Goal: Task Accomplishment & Management: Complete application form

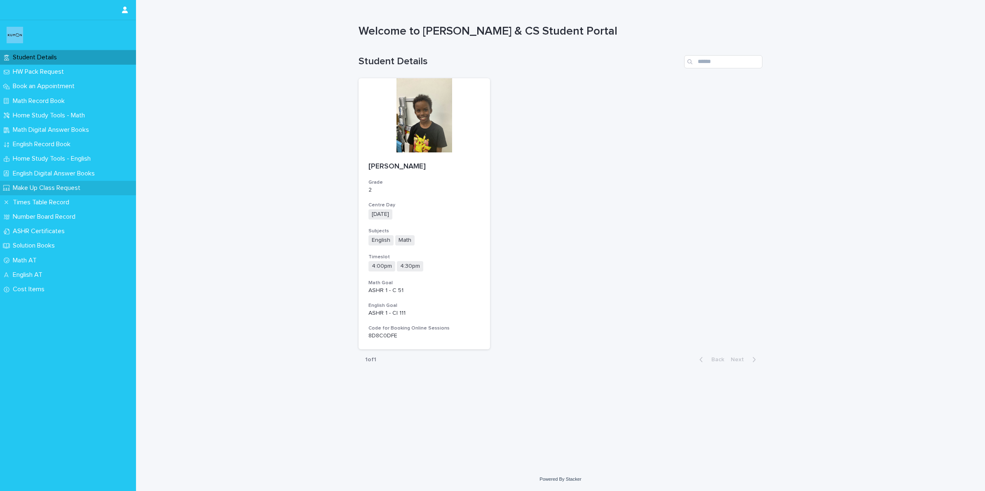
click at [63, 182] on div "Make Up Class Request" at bounding box center [68, 188] width 136 height 14
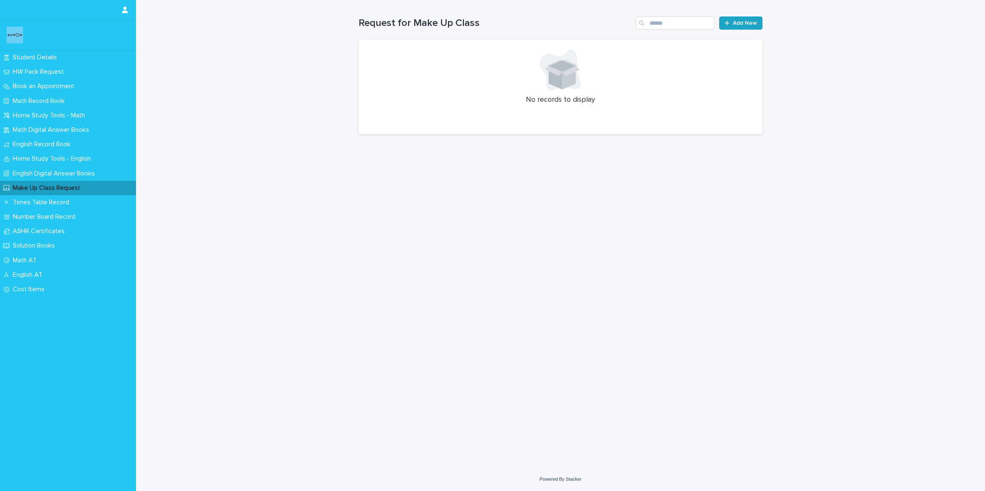
click at [751, 23] on span "Add New" at bounding box center [745, 23] width 24 height 6
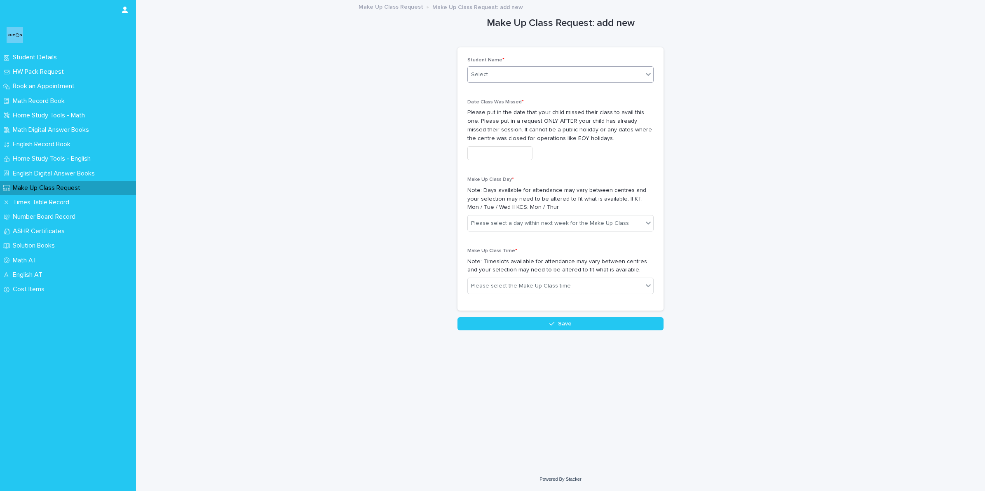
click at [522, 73] on div "Select..." at bounding box center [555, 75] width 175 height 14
click at [501, 85] on div "[PERSON_NAME]" at bounding box center [561, 91] width 186 height 14
click at [522, 159] on input "text" at bounding box center [500, 153] width 65 height 14
click at [714, 195] on div "**********" at bounding box center [561, 166] width 404 height 330
click at [506, 153] on input "**********" at bounding box center [500, 153] width 65 height 14
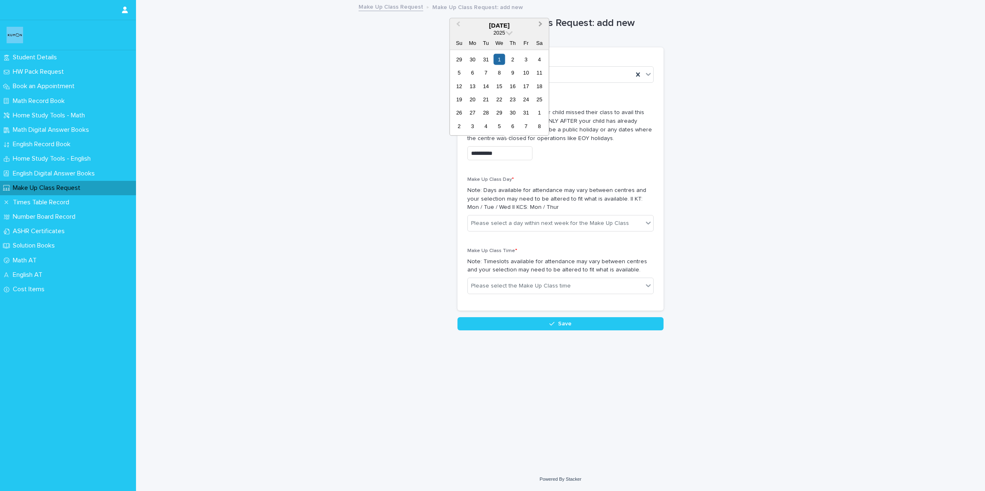
click at [541, 23] on span "Next Month" at bounding box center [541, 24] width 0 height 11
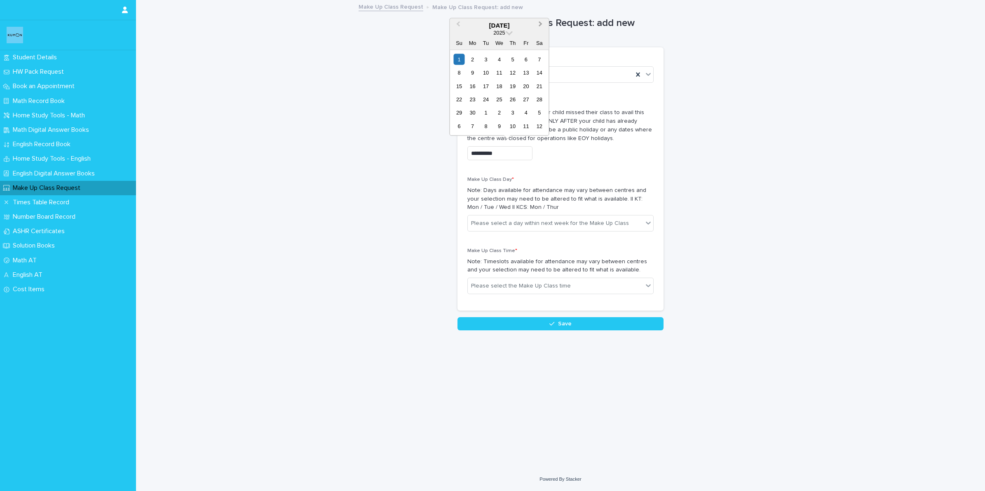
click at [541, 24] on span "Next Month" at bounding box center [541, 24] width 0 height 11
click at [485, 87] on div "16" at bounding box center [485, 85] width 11 height 11
type input "**********"
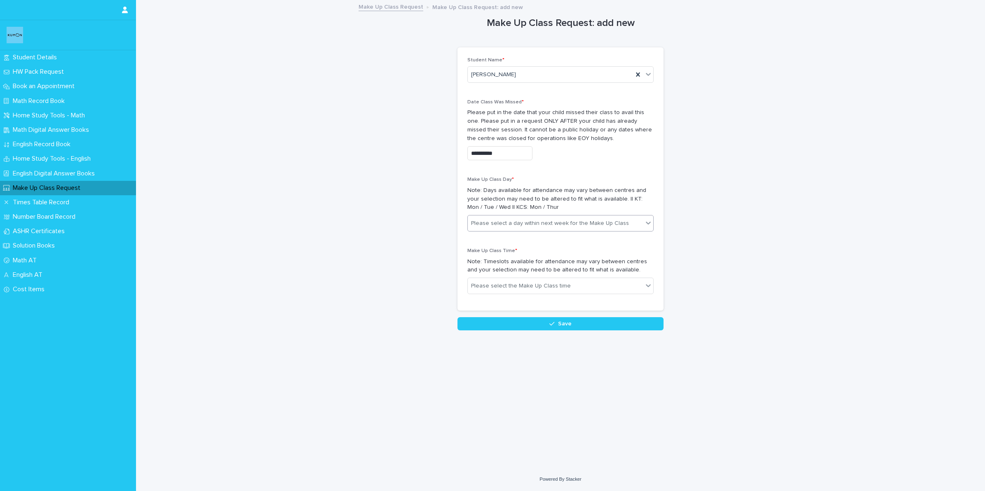
click at [505, 228] on div "Please select a day within next week for the Make Up Class" at bounding box center [550, 223] width 158 height 9
click at [487, 282] on div "[DATE] (KCS Only)" at bounding box center [561, 283] width 186 height 14
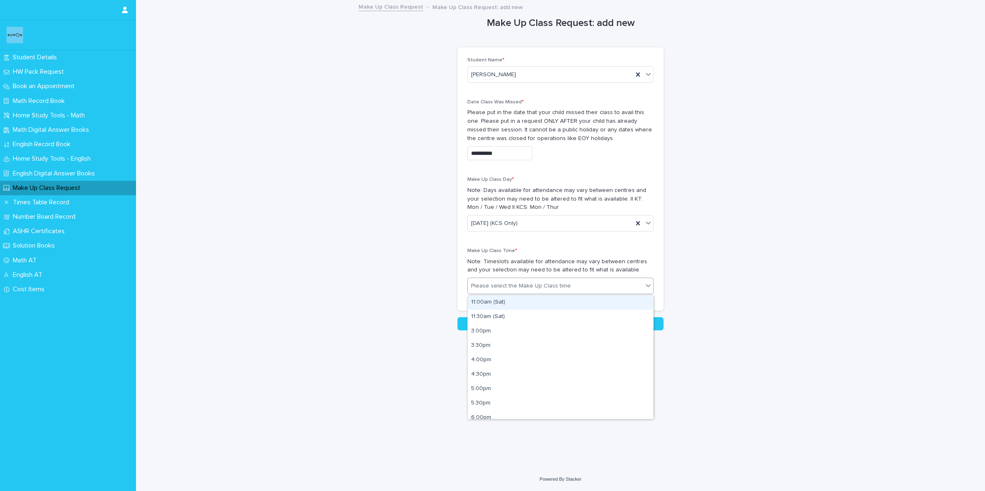
click at [518, 284] on div "Please select the Make Up Class time" at bounding box center [521, 286] width 100 height 9
click at [478, 353] on div "4:00pm" at bounding box center [561, 354] width 186 height 14
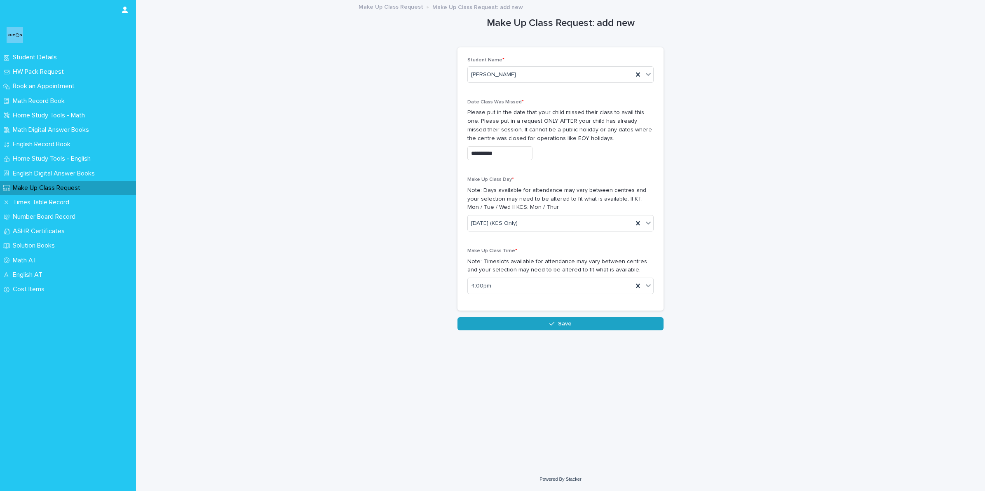
click at [566, 326] on span "Save" at bounding box center [565, 324] width 14 height 6
